Goal: Navigation & Orientation: Understand site structure

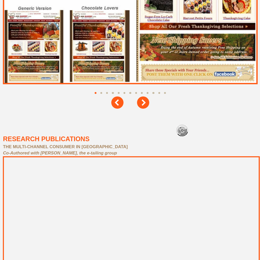
scroll to position [2338, 0]
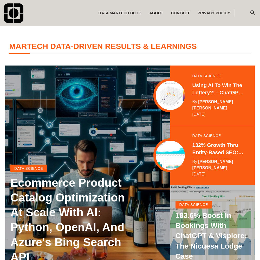
scroll to position [103, 0]
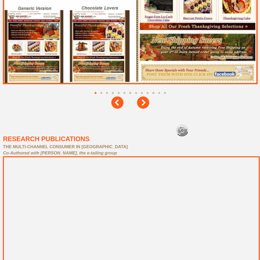
scroll to position [2338, 0]
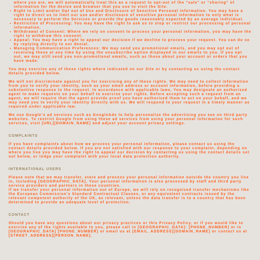
scroll to position [1104, 0]
